Goal: Navigation & Orientation: Find specific page/section

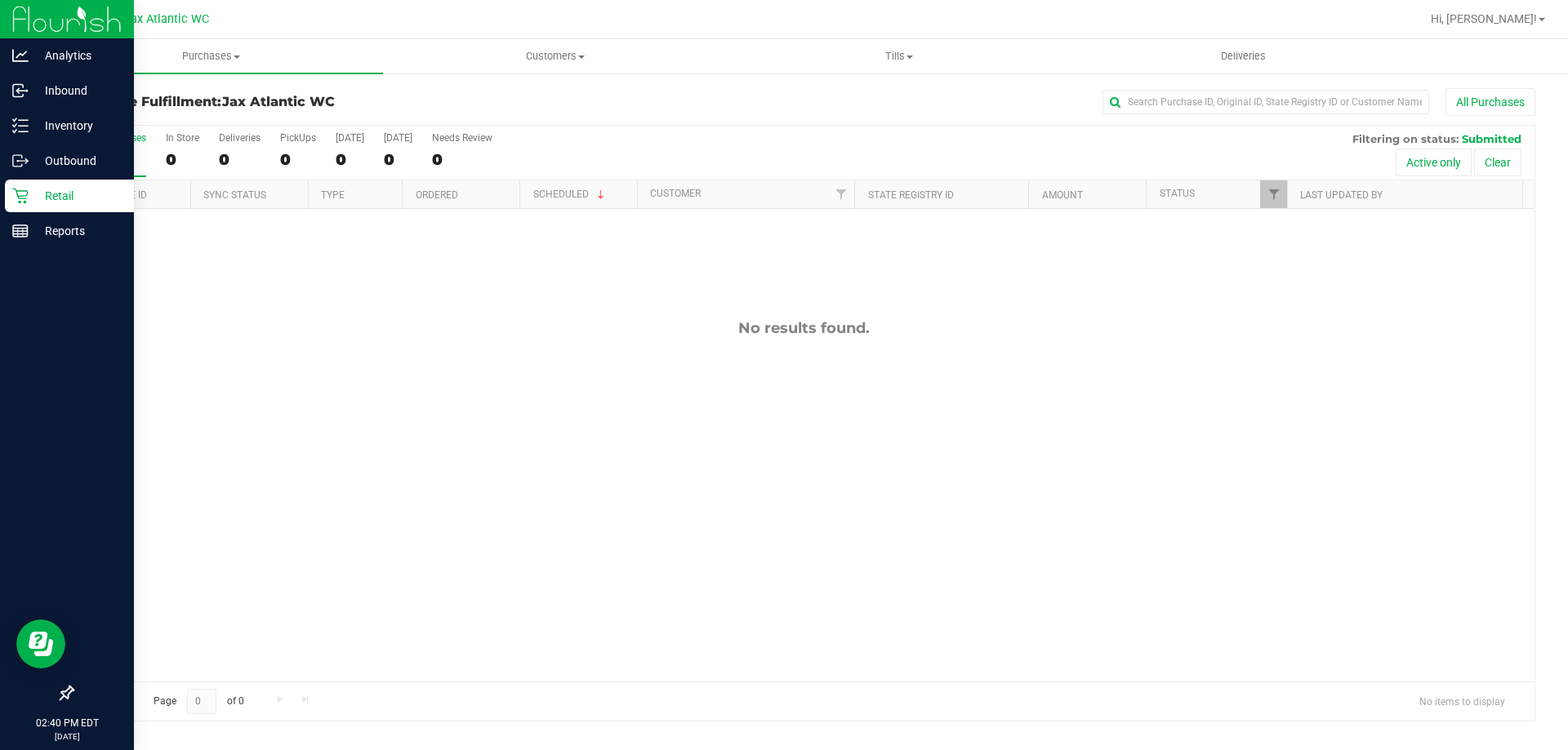
click at [26, 190] on icon at bounding box center [20, 195] width 16 height 16
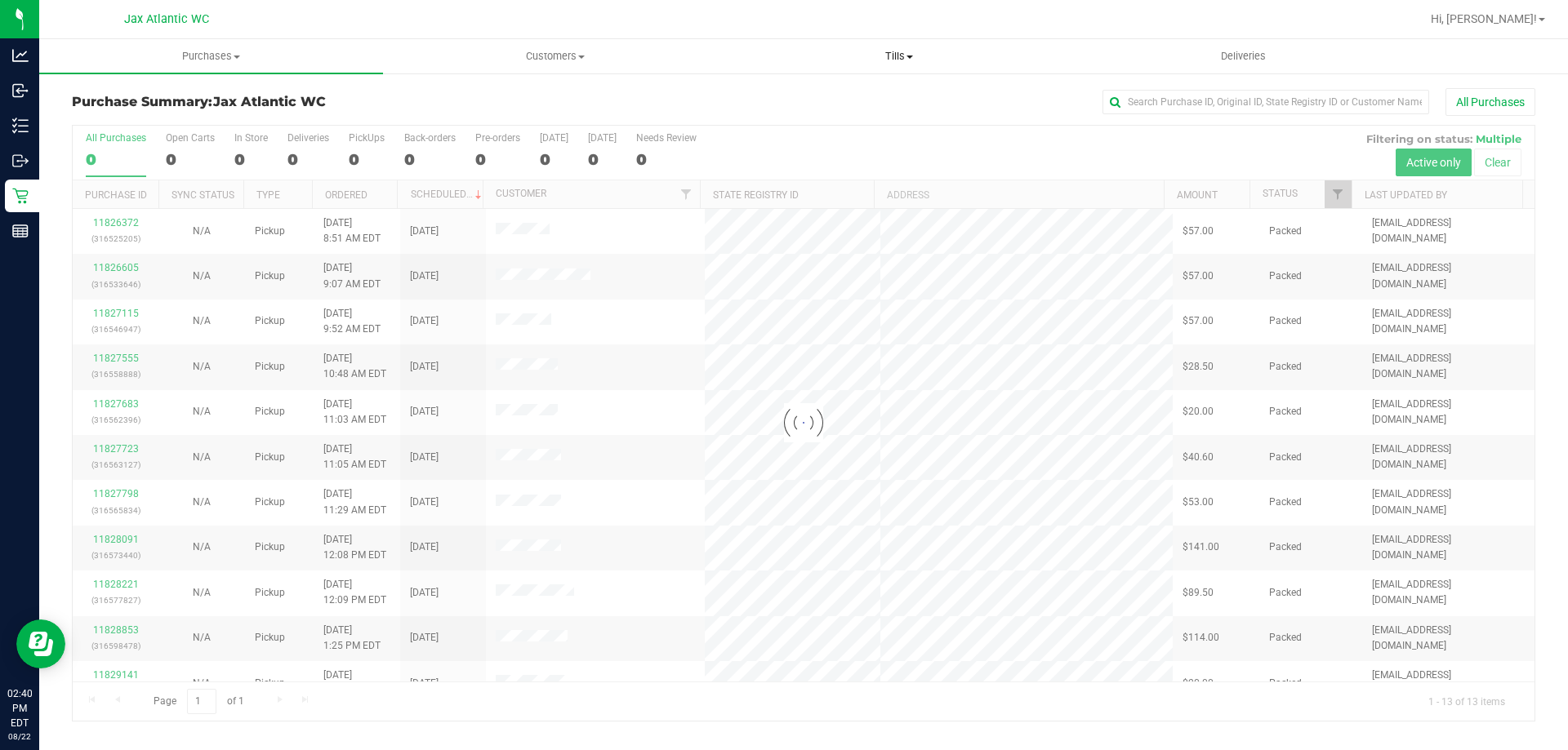
click at [890, 56] on span "Tills" at bounding box center [899, 56] width 342 height 15
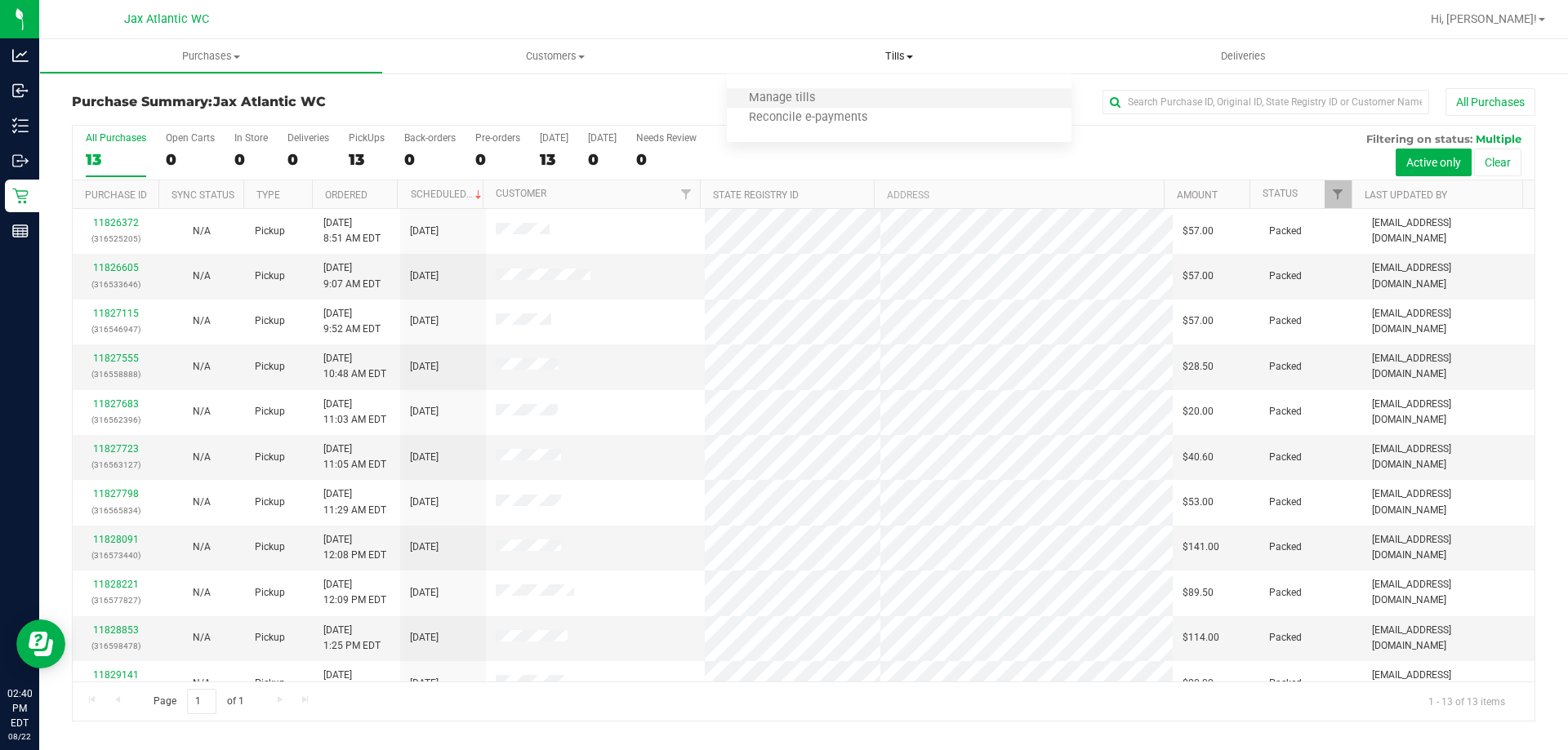
click at [782, 106] on li "Manage tills" at bounding box center [899, 98] width 344 height 19
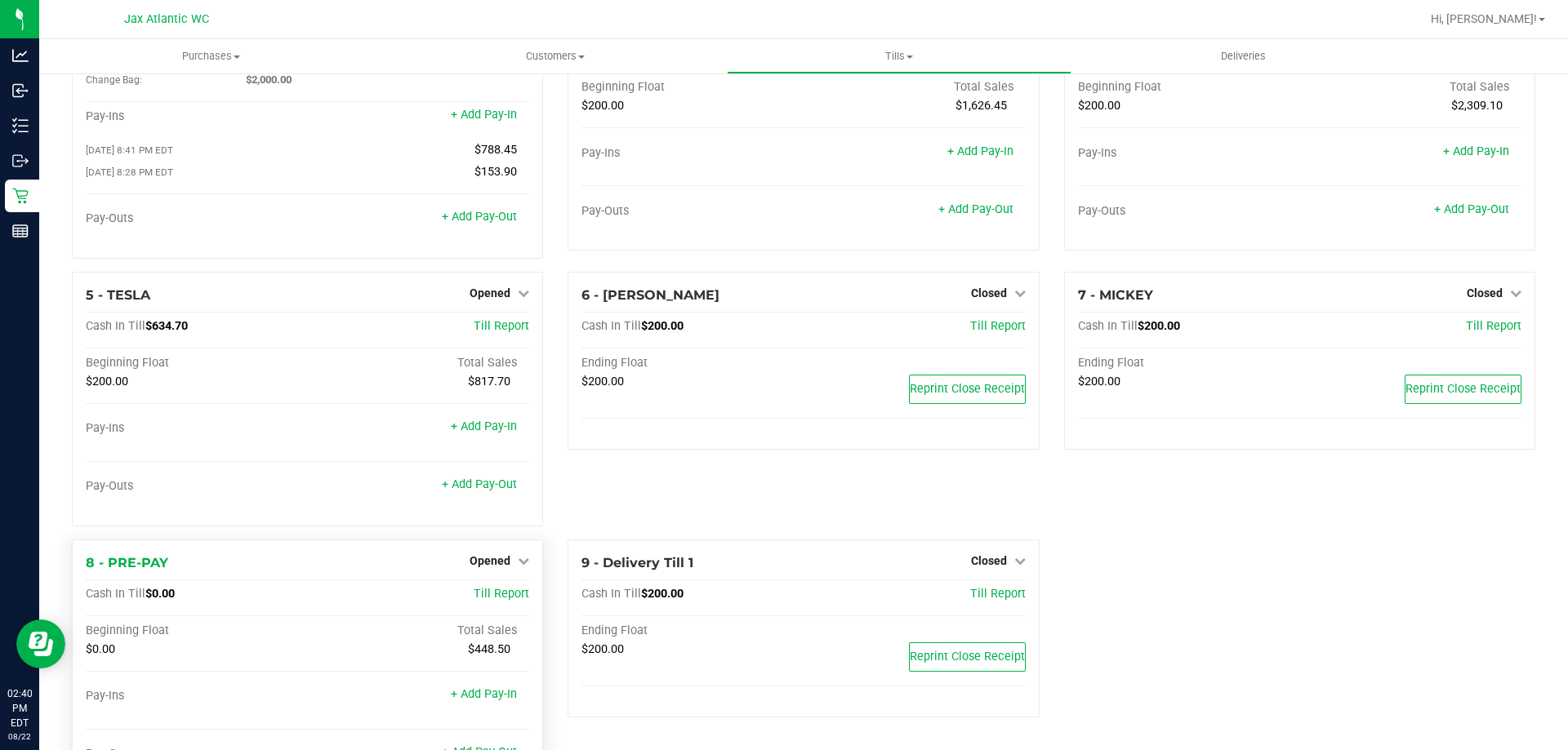
scroll to position [169, 0]
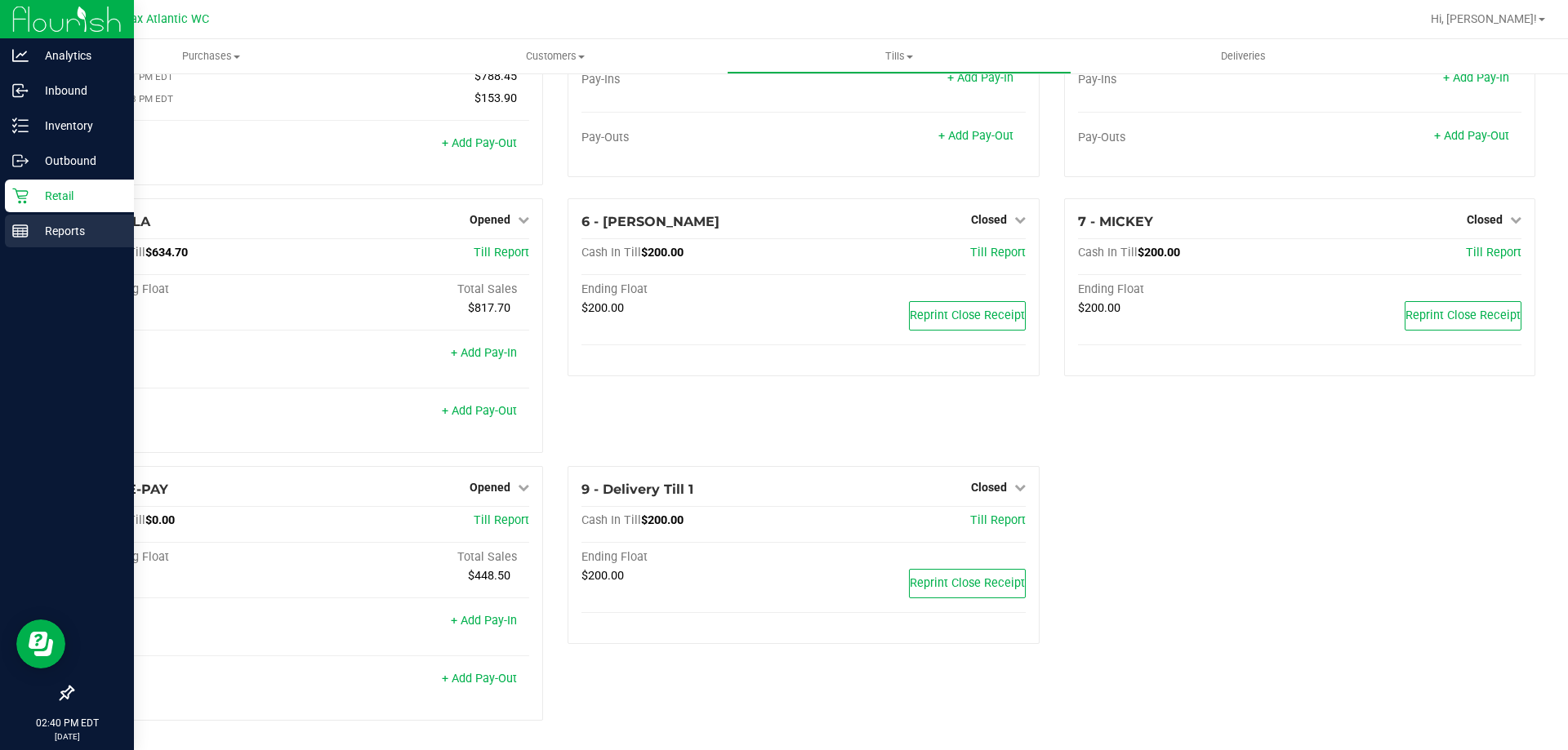
click at [28, 227] on rect at bounding box center [21, 231] width 15 height 12
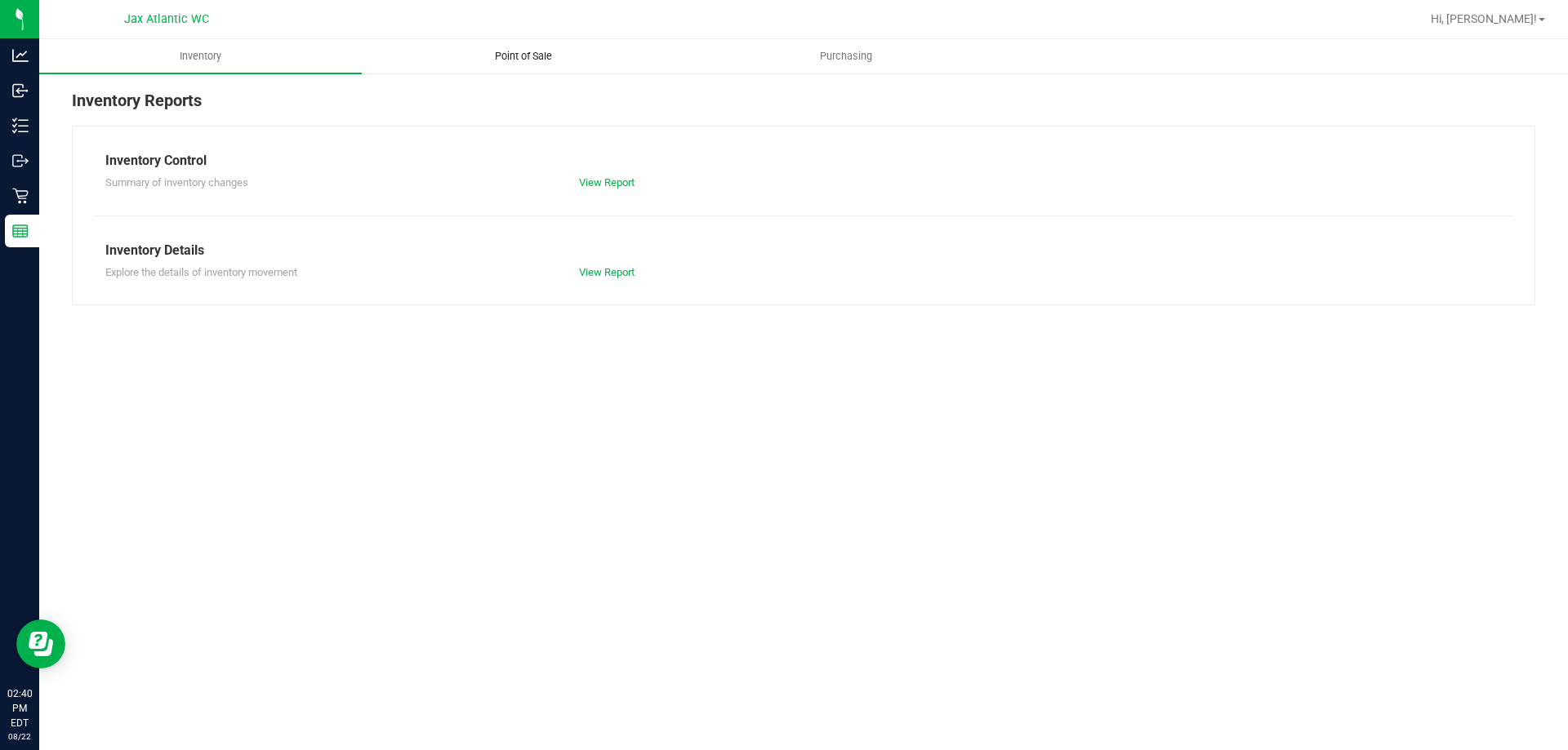
click at [531, 72] on uib-tab-heading "Point of Sale" at bounding box center [522, 56] width 321 height 33
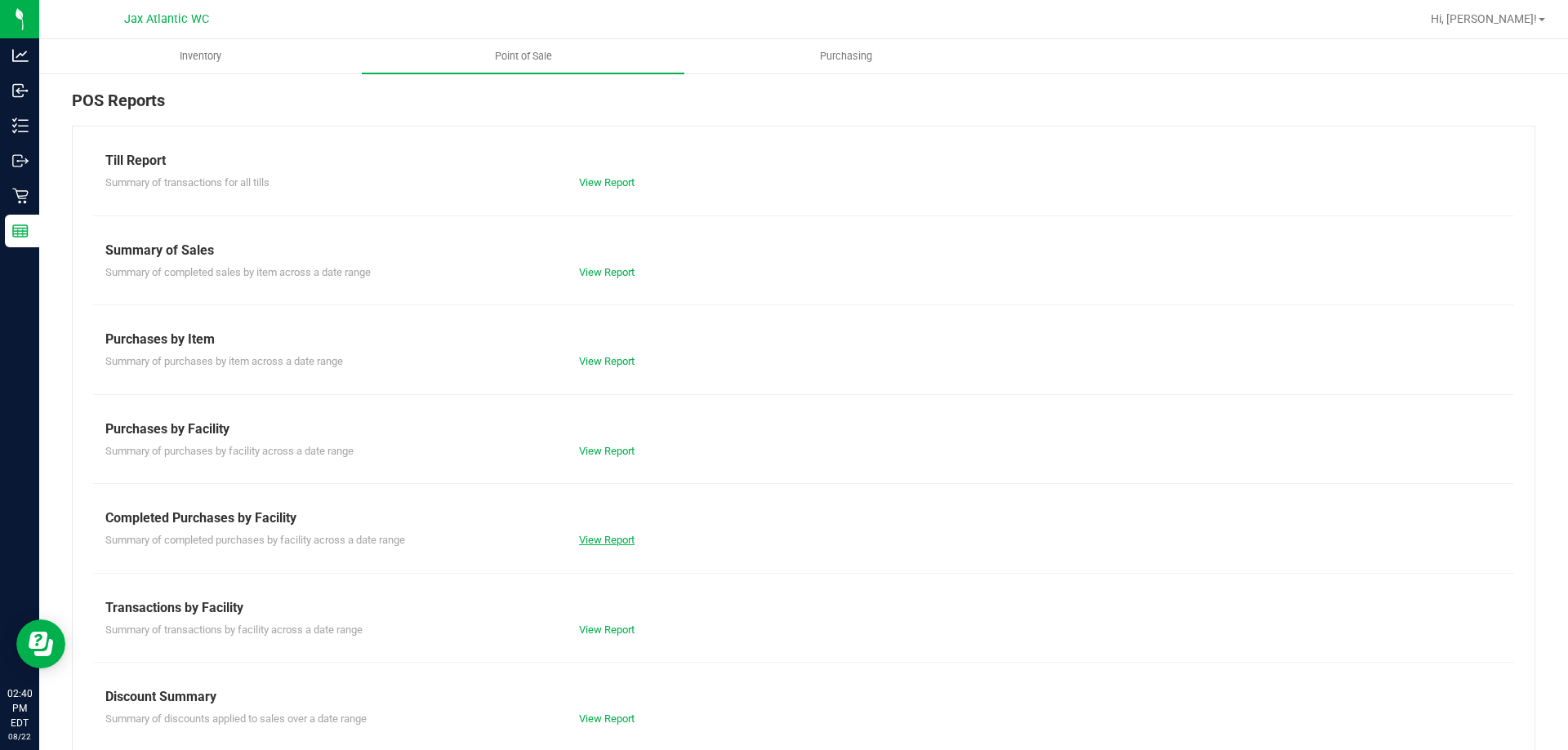
click at [594, 543] on link "View Report" at bounding box center [606, 540] width 55 height 13
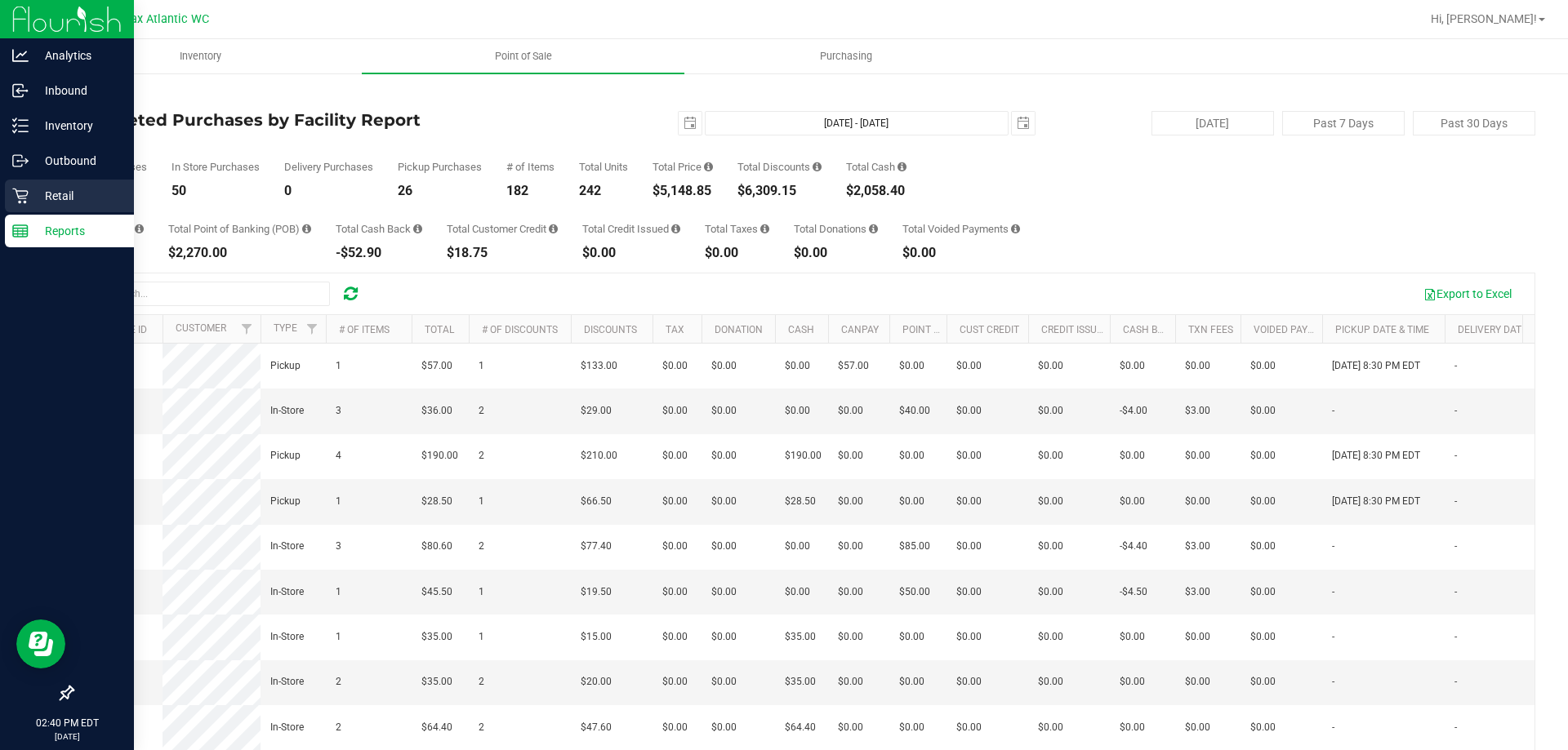
click at [55, 194] on p "Retail" at bounding box center [77, 195] width 98 height 19
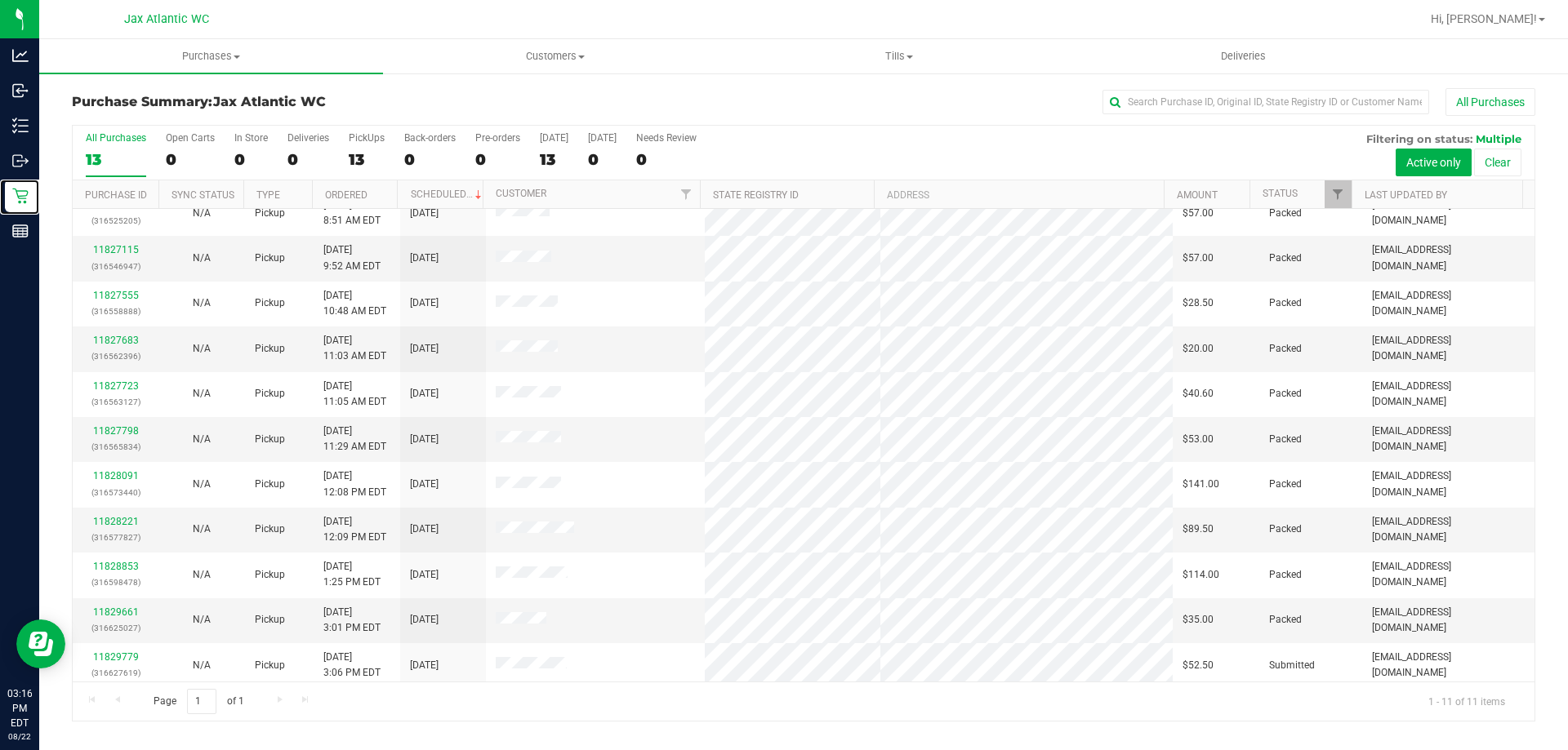
scroll to position [23, 0]
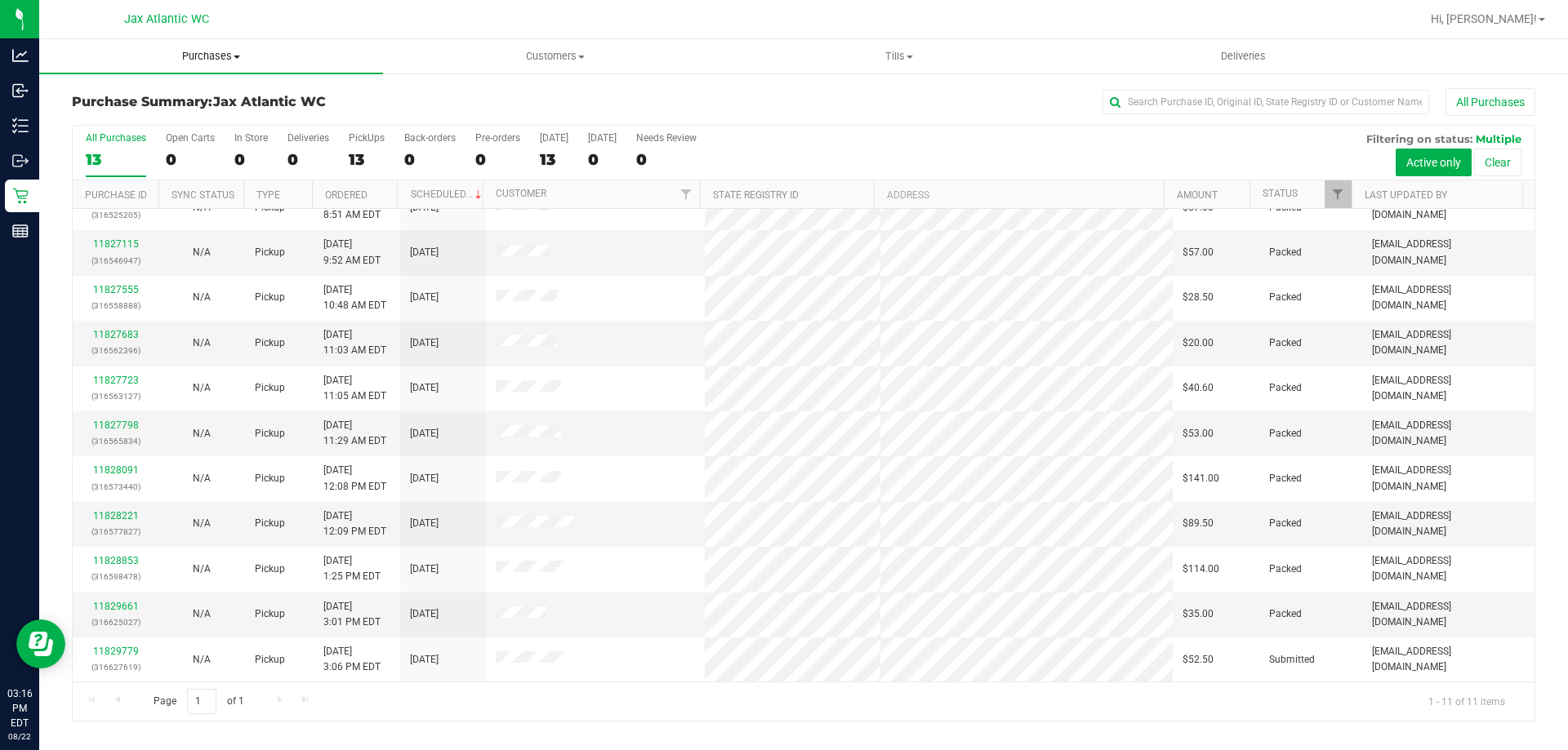
click at [208, 44] on uib-tab-heading "Purchases Summary of purchases Fulfillment All purchases" at bounding box center [211, 56] width 344 height 34
click at [149, 110] on li "Fulfillment" at bounding box center [211, 118] width 344 height 19
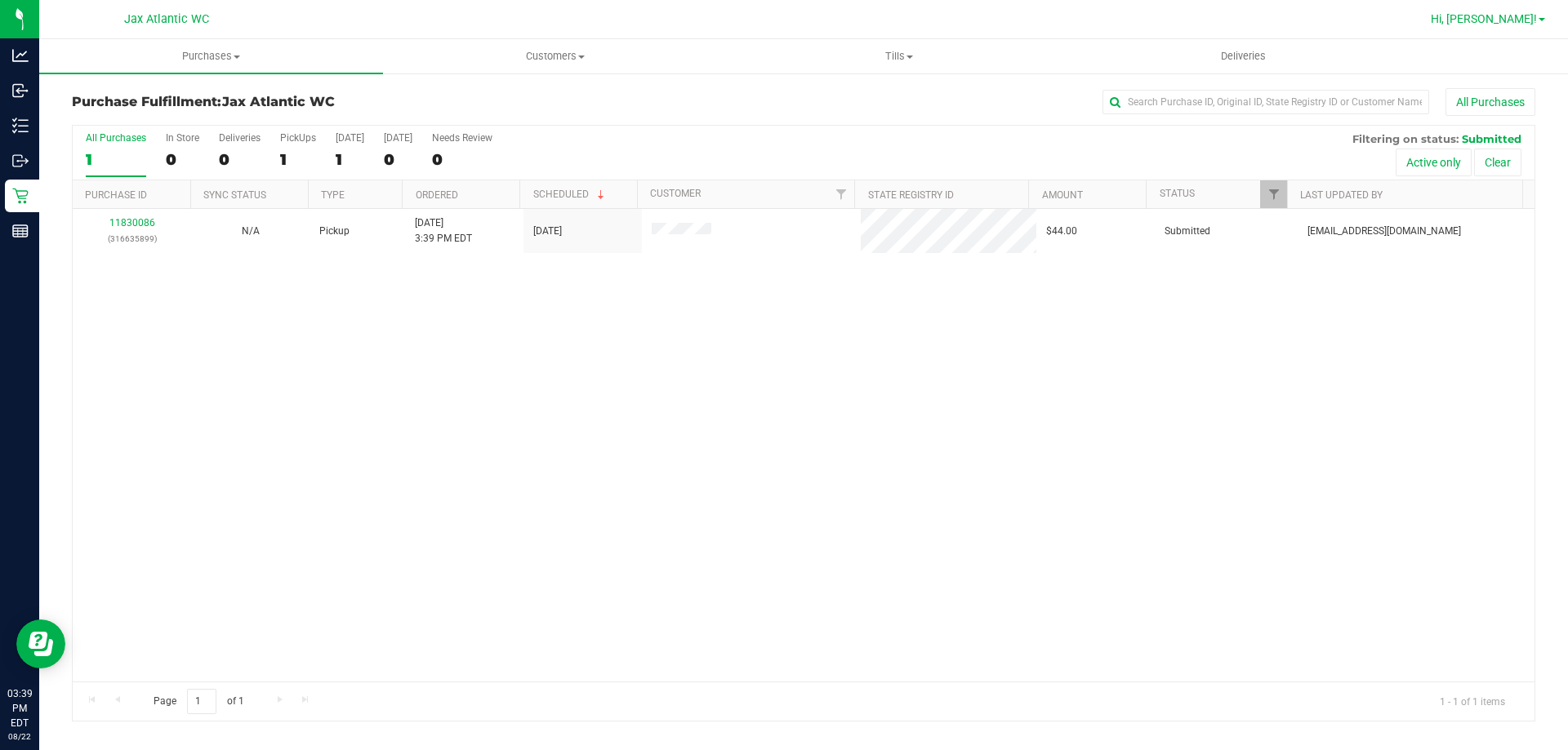
click at [1504, 18] on span "Hi, [PERSON_NAME]!" at bounding box center [1483, 19] width 106 height 13
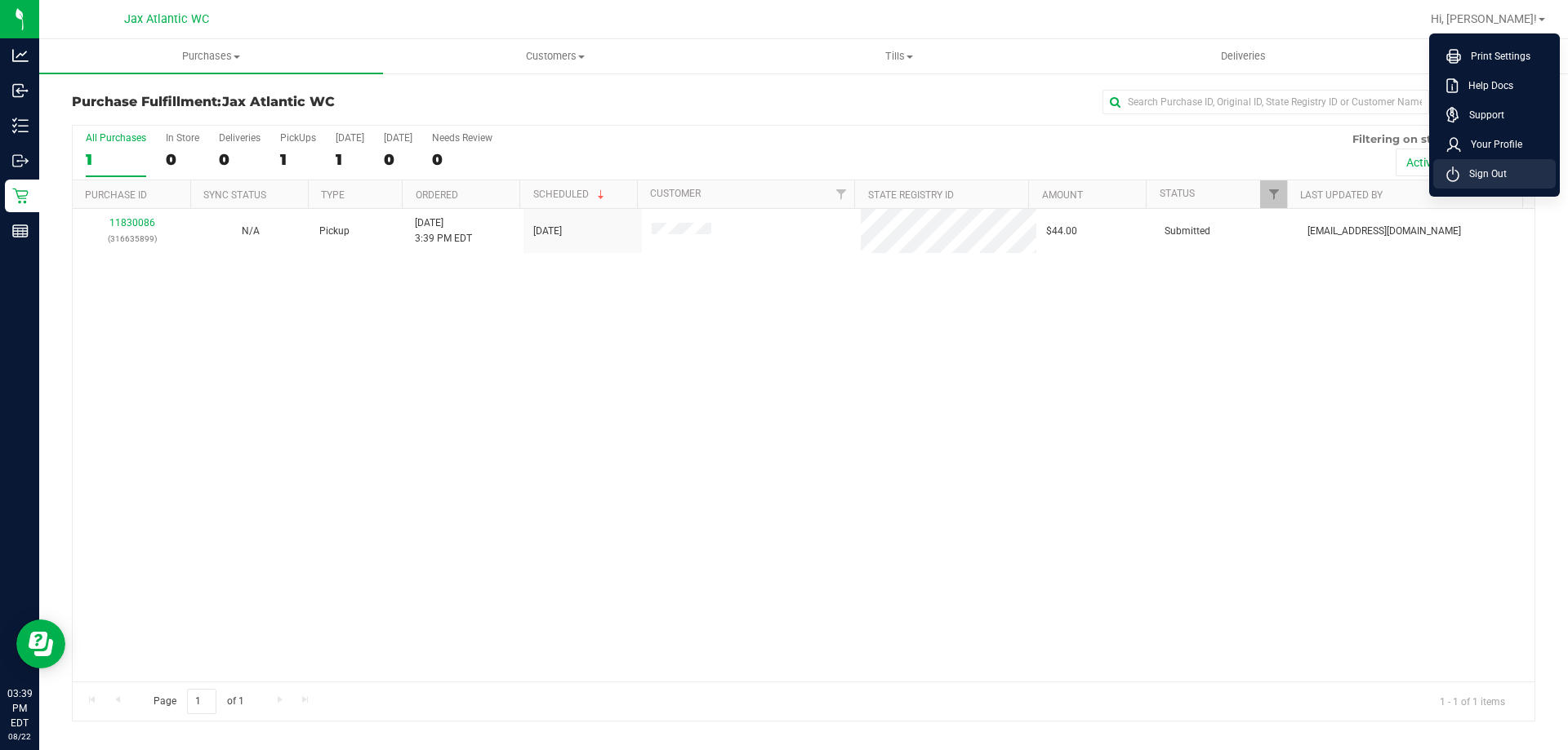
click at [1467, 179] on span "Sign Out" at bounding box center [1482, 173] width 47 height 16
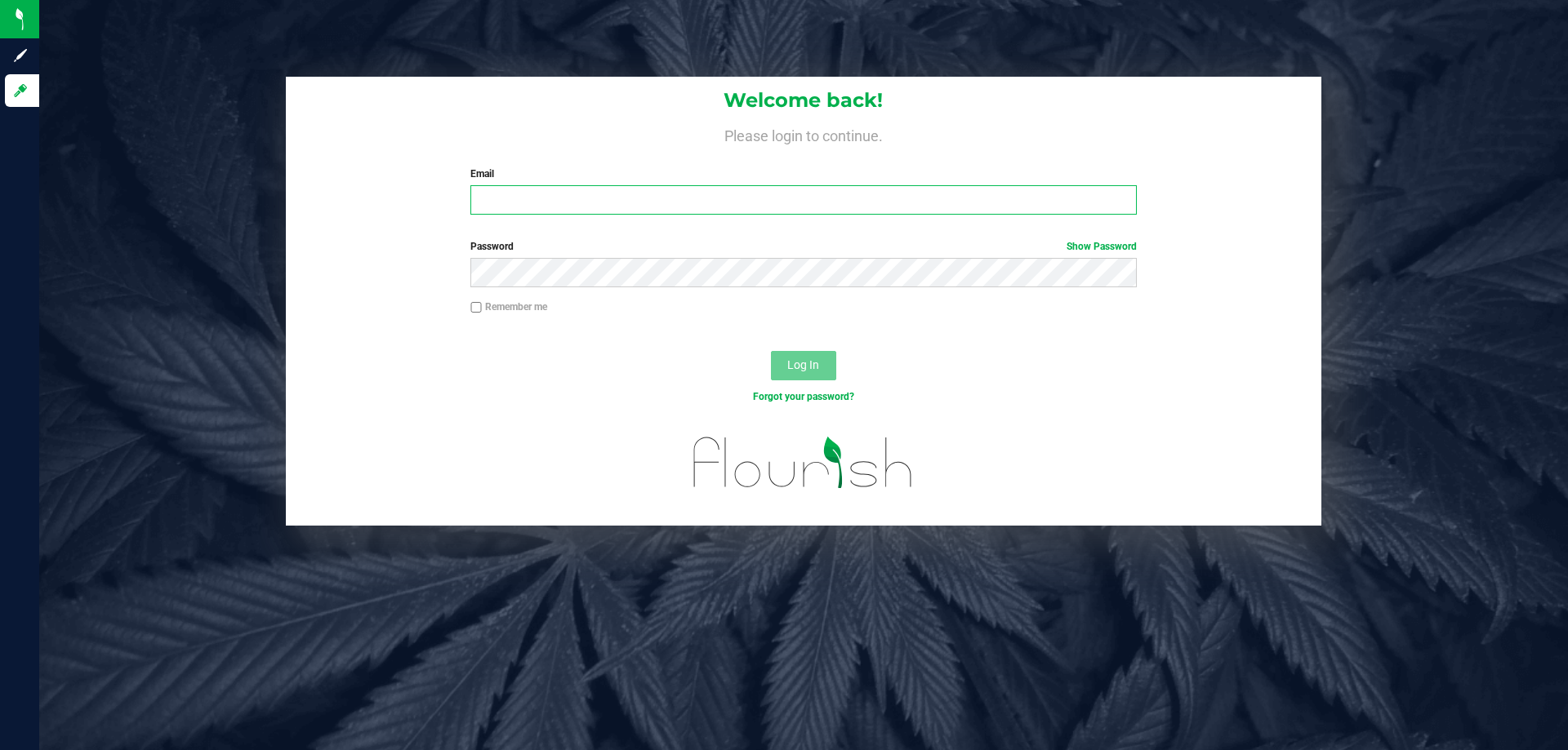
click at [496, 200] on input "Email" at bounding box center [803, 199] width 666 height 29
type input "[EMAIL_ADDRESS][DOMAIN_NAME]"
click at [771, 351] on button "Log In" at bounding box center [803, 365] width 65 height 29
